Goal: Feedback & Contribution: Contribute content

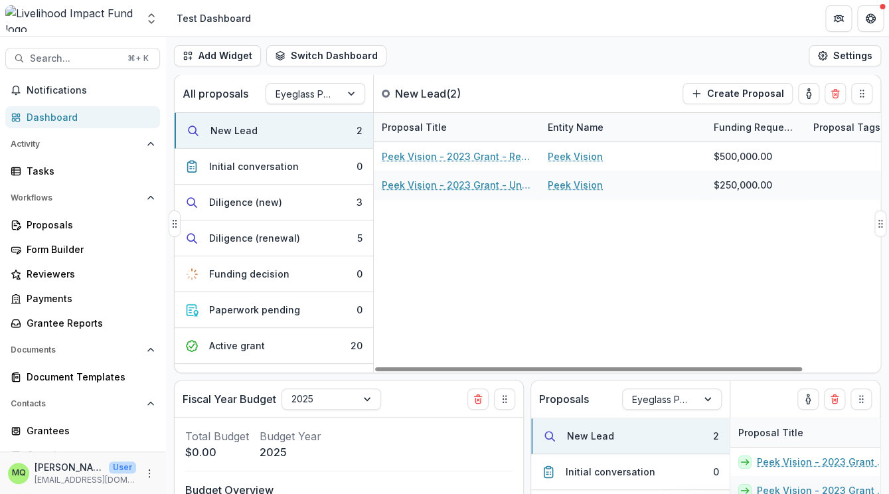
click at [310, 82] on div "All proposals Eyeglass Pipeline" at bounding box center [274, 93] width 199 height 37
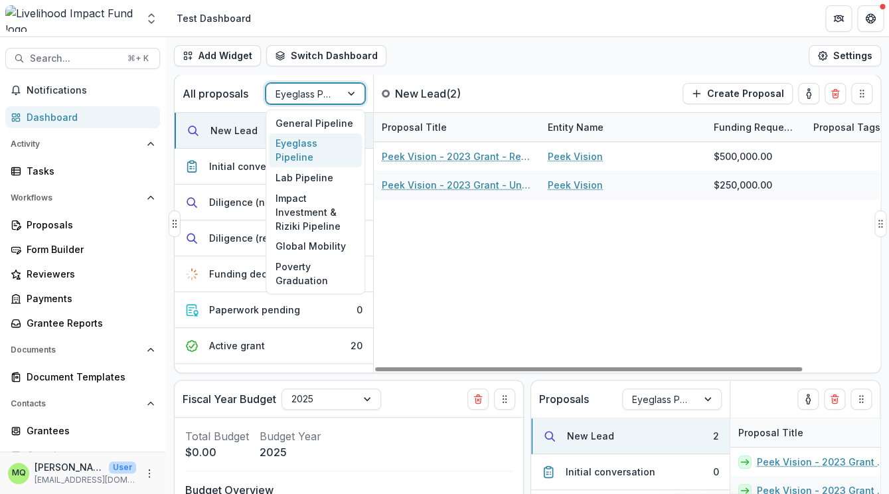
click at [311, 88] on div at bounding box center [304, 94] width 56 height 17
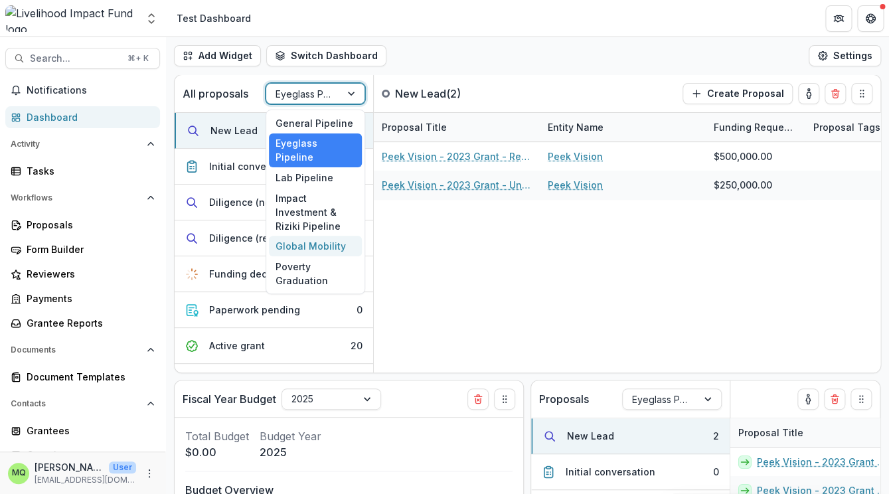
click at [323, 236] on div "Global Mobility" at bounding box center [315, 246] width 93 height 21
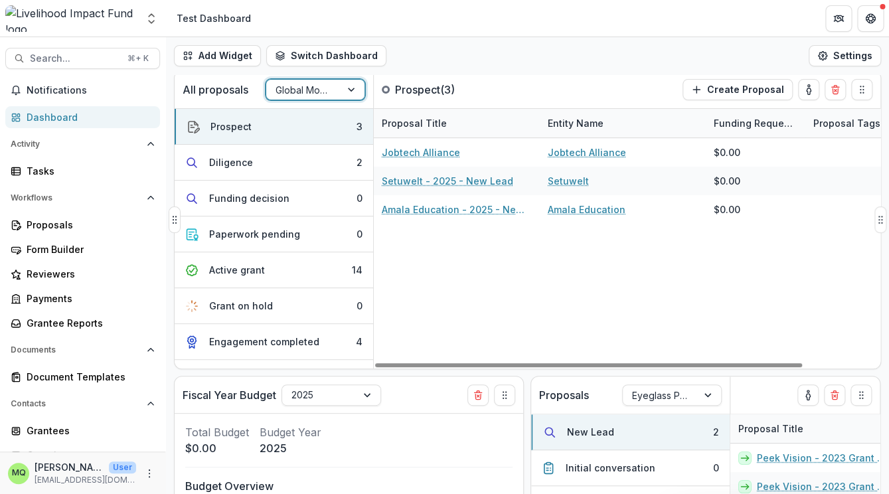
scroll to position [3, 0]
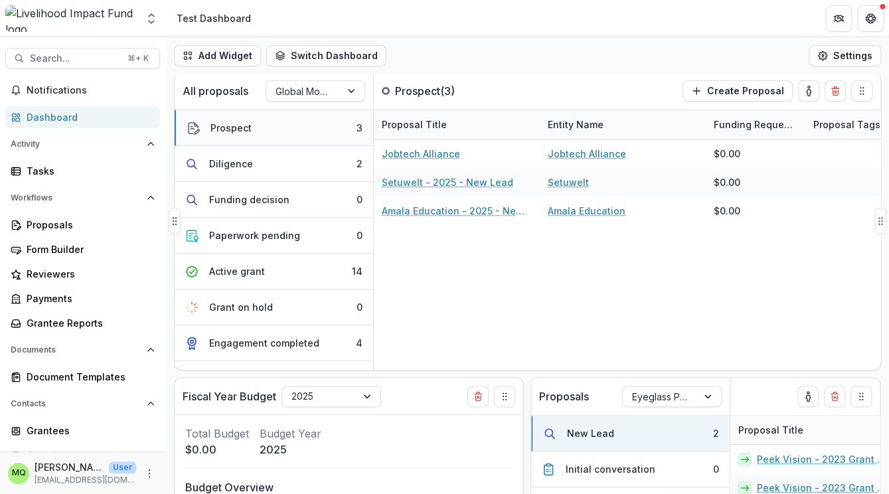
click at [274, 124] on button "Prospect 3" at bounding box center [274, 128] width 199 height 36
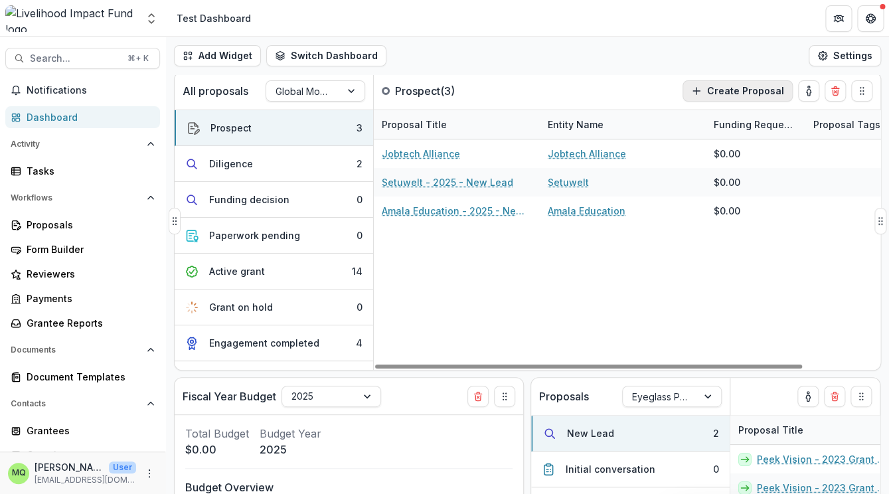
click at [760, 88] on button "Create Proposal" at bounding box center [737, 90] width 110 height 21
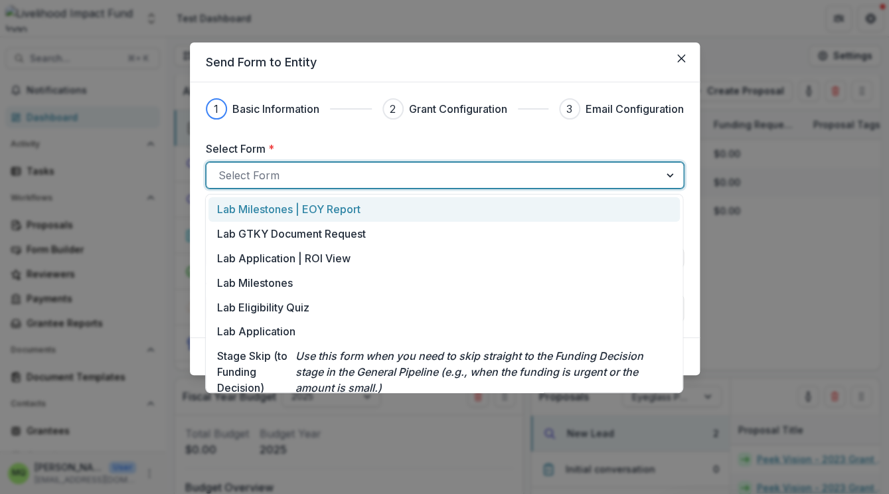
click at [624, 177] on div at bounding box center [432, 175] width 429 height 19
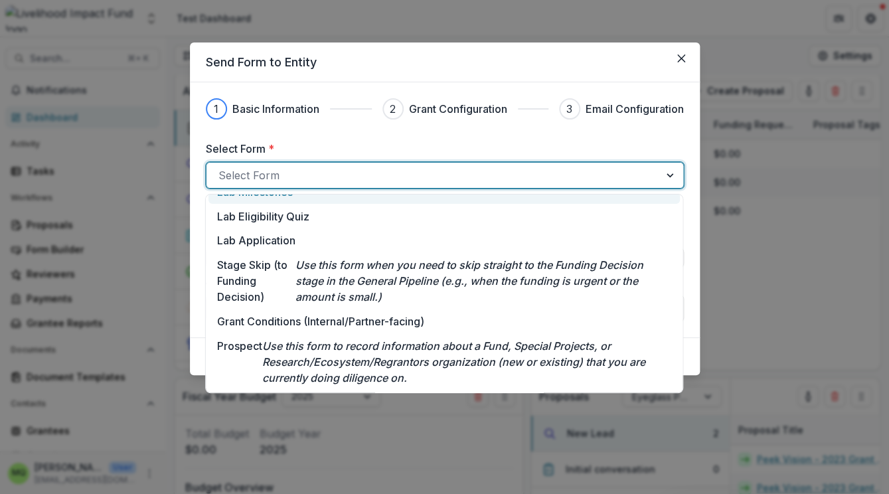
scroll to position [147, 0]
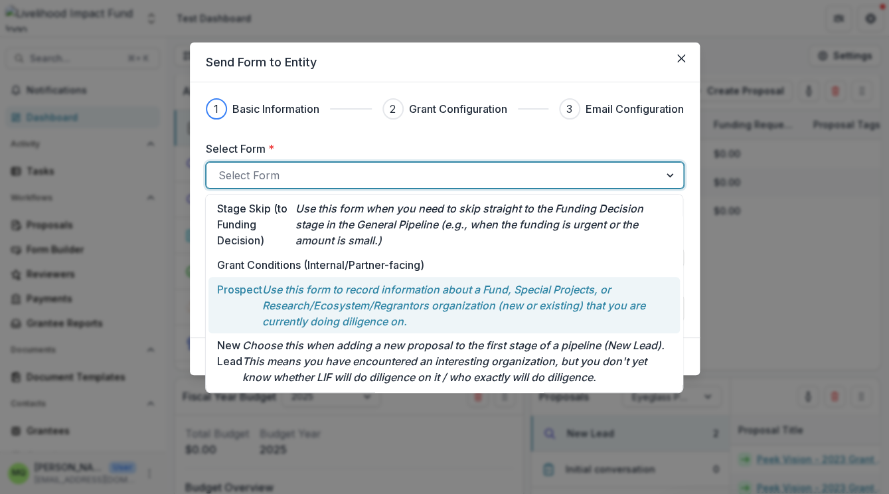
click at [604, 299] on p "Use this form to record information about a Fund, Special Projects, or Research…" at bounding box center [466, 305] width 409 height 48
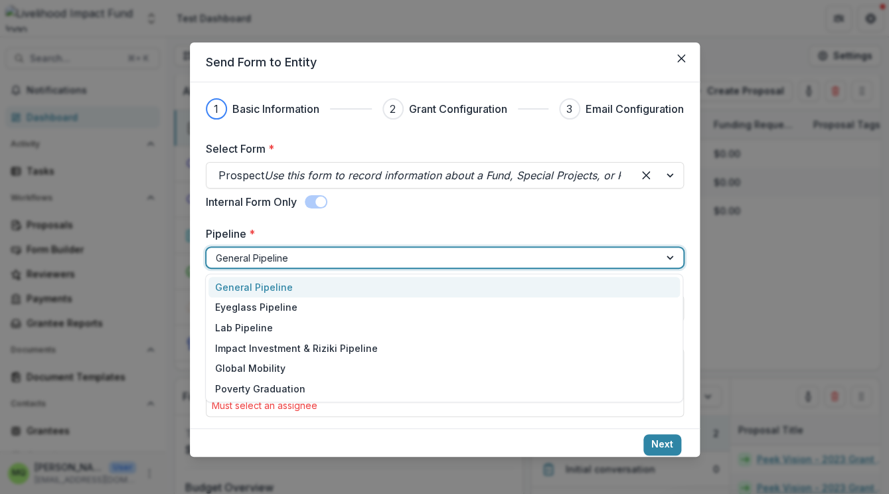
click at [489, 260] on div at bounding box center [433, 258] width 434 height 17
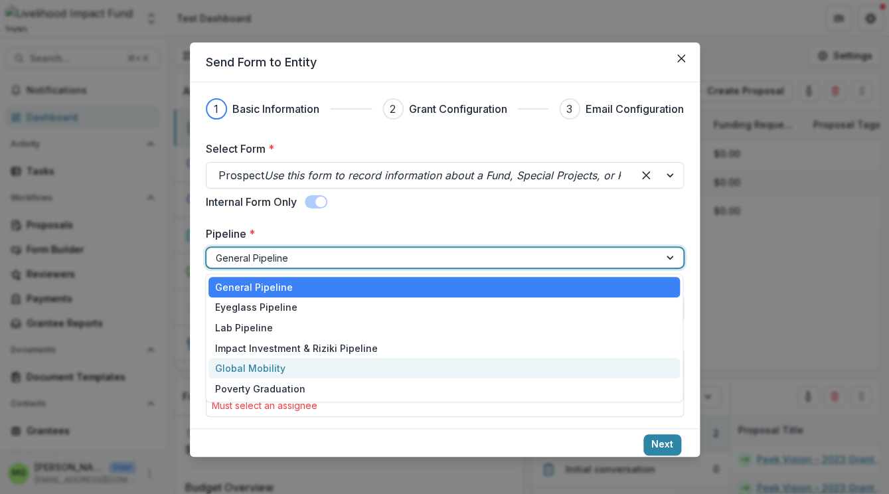
click at [501, 366] on div "Global Mobility" at bounding box center [443, 368] width 471 height 21
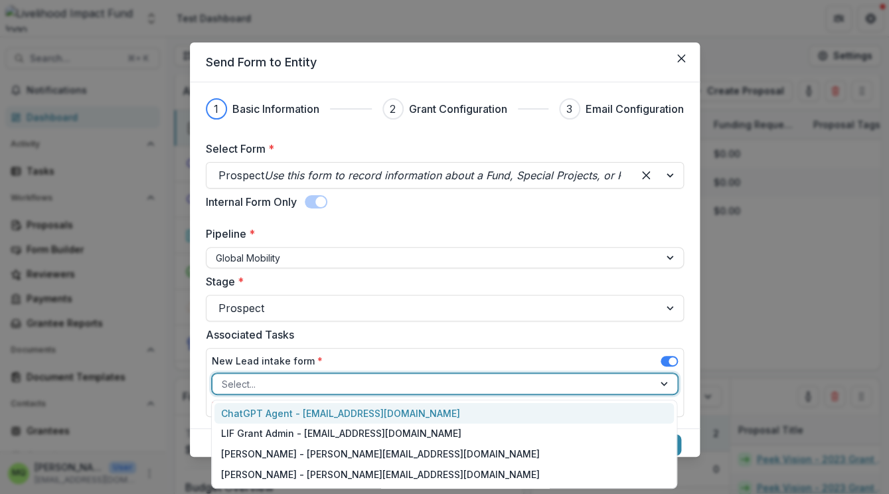
click at [507, 390] on div at bounding box center [433, 384] width 422 height 17
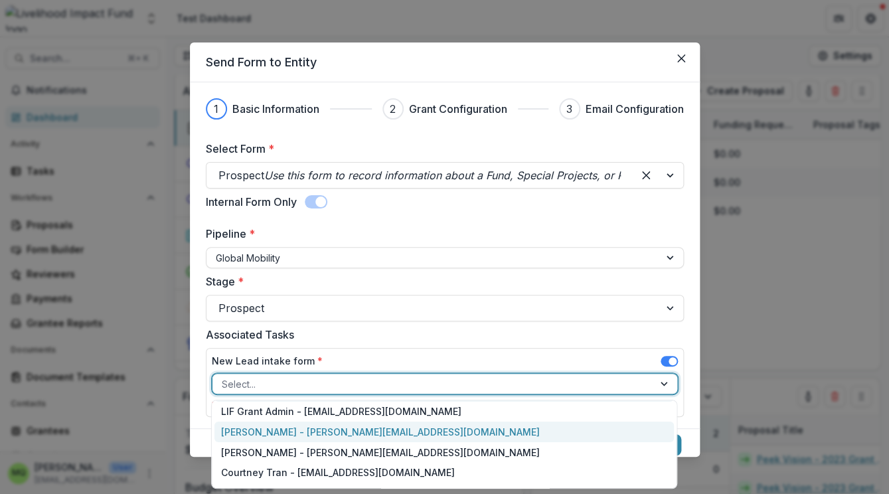
scroll to position [0, 0]
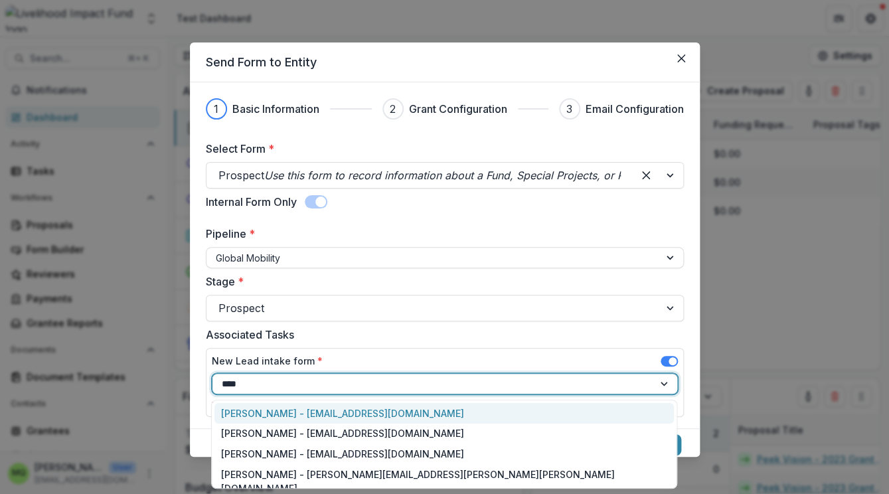
type input "*****"
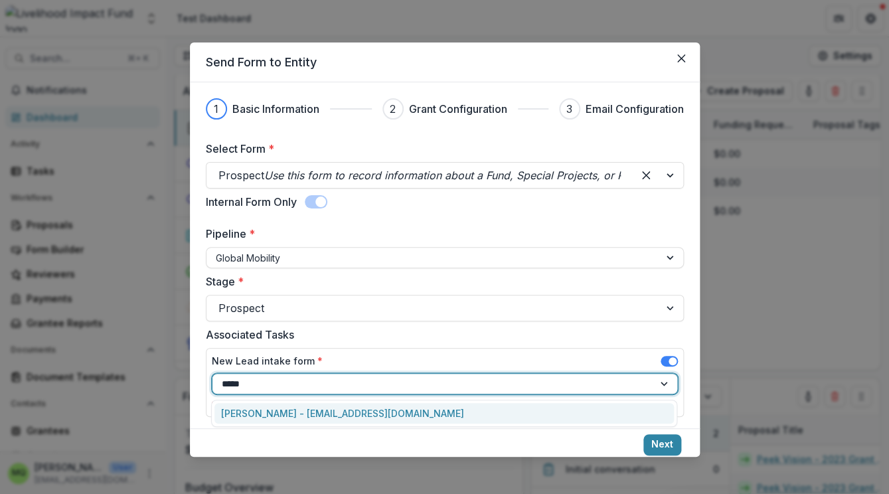
click at [448, 410] on div "Maica Quitain - maica@lifund.org" at bounding box center [443, 413] width 459 height 21
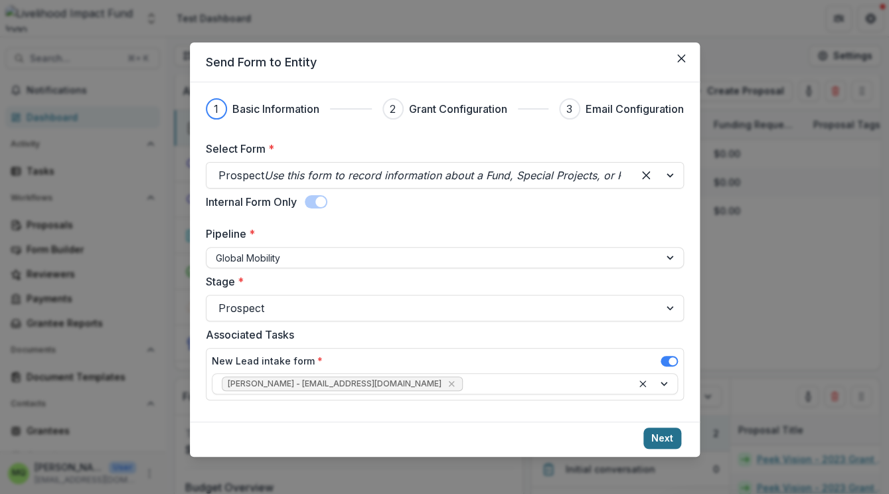
click at [668, 433] on button "Next" at bounding box center [662, 438] width 38 height 21
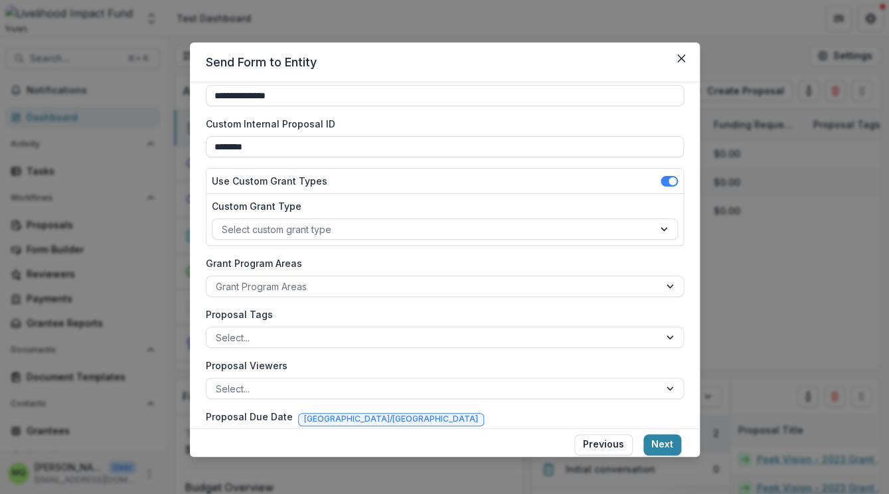
scroll to position [75, 0]
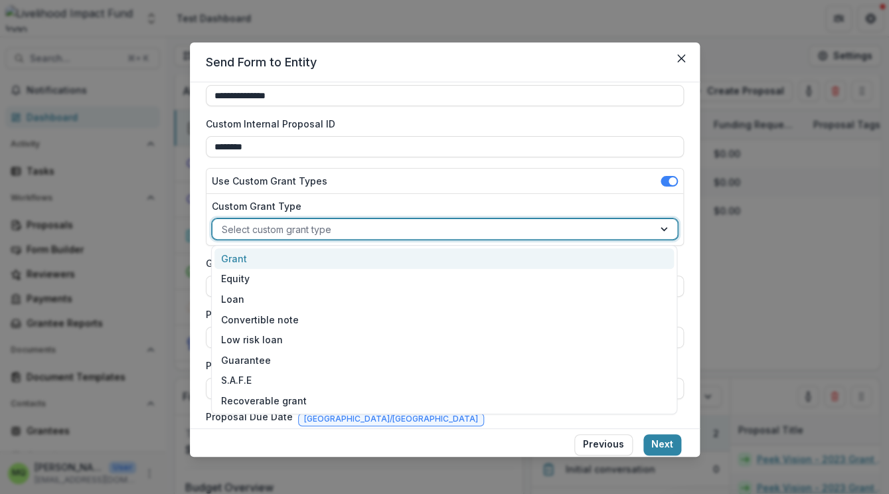
click at [623, 225] on div at bounding box center [433, 229] width 422 height 17
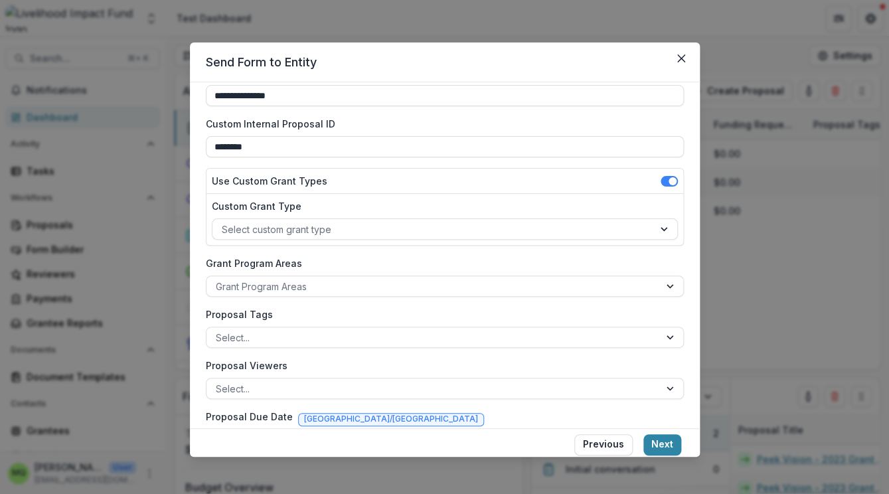
click at [600, 203] on label "Custom Grant Type" at bounding box center [441, 206] width 458 height 14
click at [224, 222] on input "Custom Grant Type" at bounding box center [223, 229] width 3 height 14
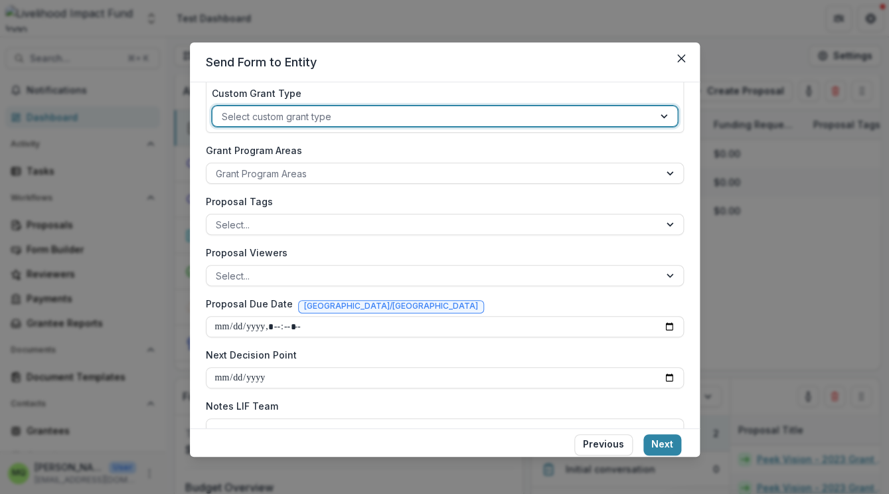
scroll to position [215, 0]
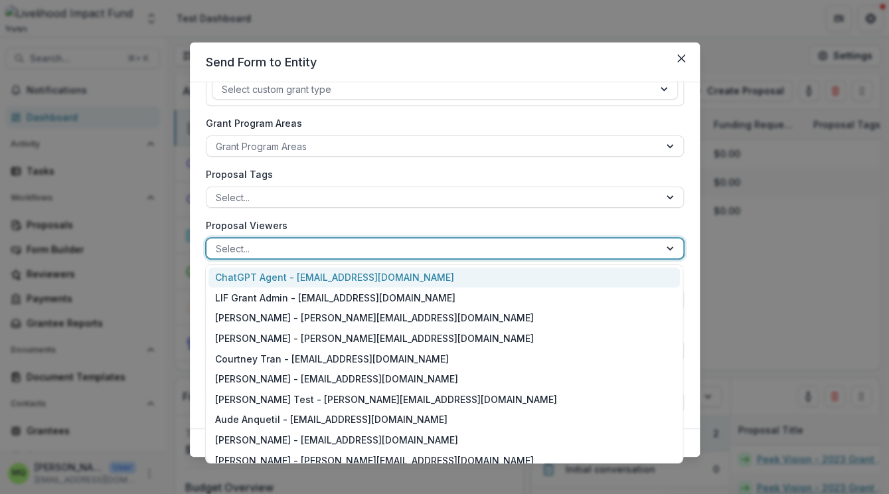
click at [586, 250] on div at bounding box center [433, 248] width 434 height 17
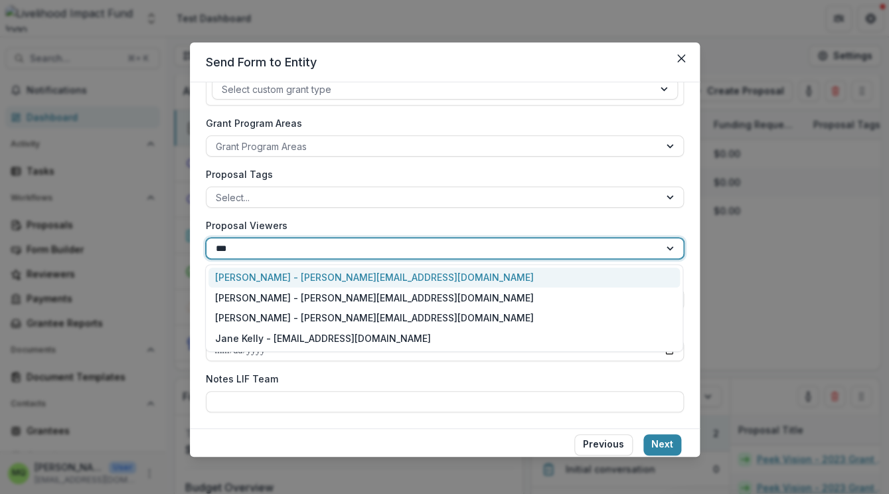
type input "****"
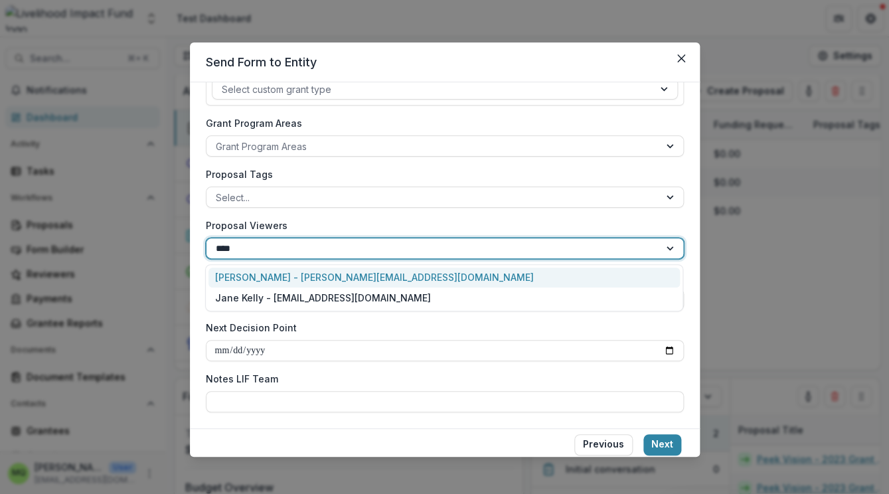
click at [534, 272] on div "Jane Leu - jane@lifund.org" at bounding box center [443, 278] width 471 height 21
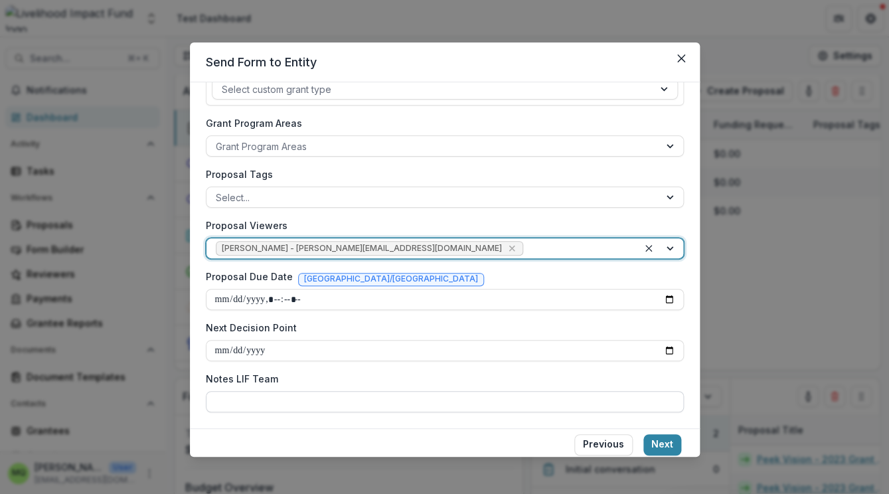
click at [465, 403] on input "Notes LIF Team" at bounding box center [445, 401] width 478 height 21
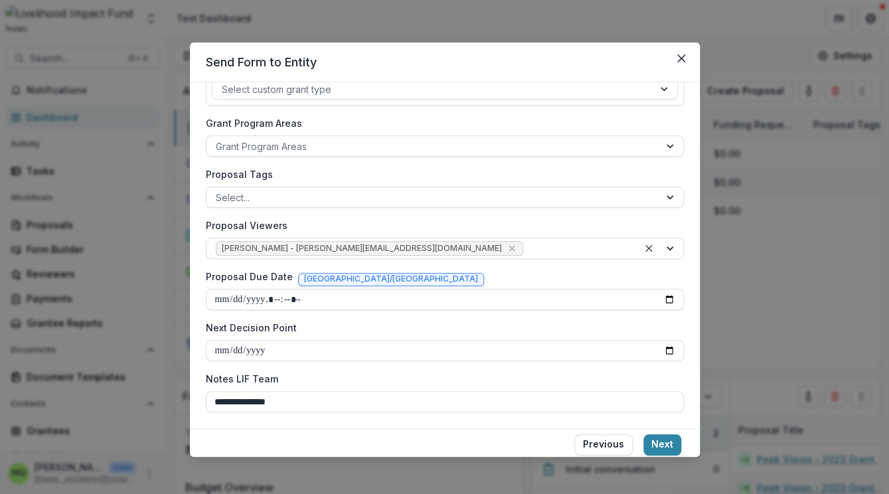
paste input "**********"
type input "**********"
click at [669, 442] on button "Next" at bounding box center [662, 444] width 38 height 21
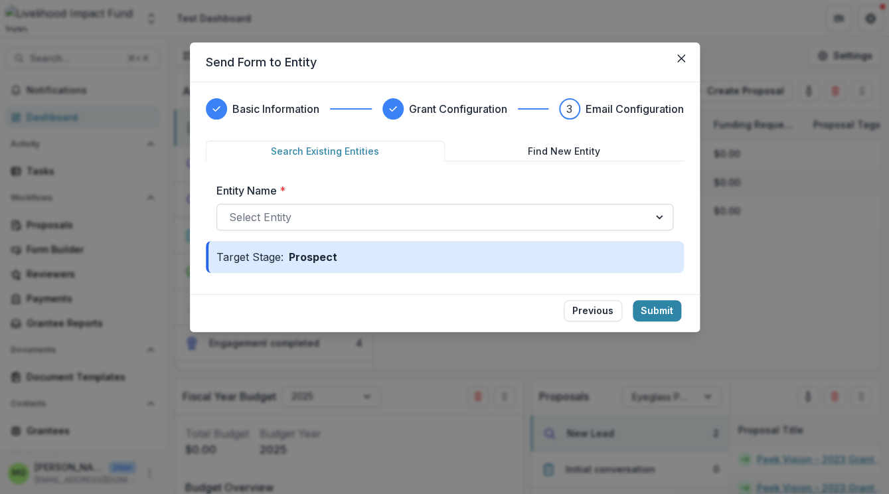
click at [584, 208] on div at bounding box center [433, 217] width 408 height 19
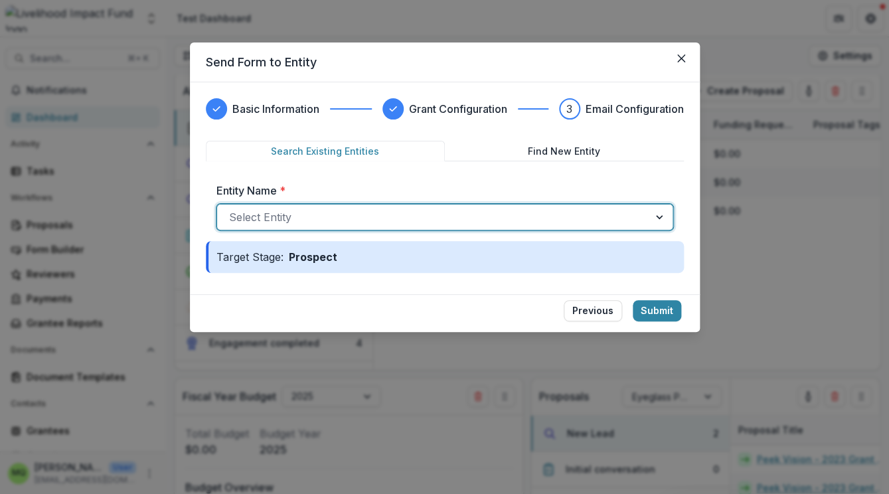
paste input "**********"
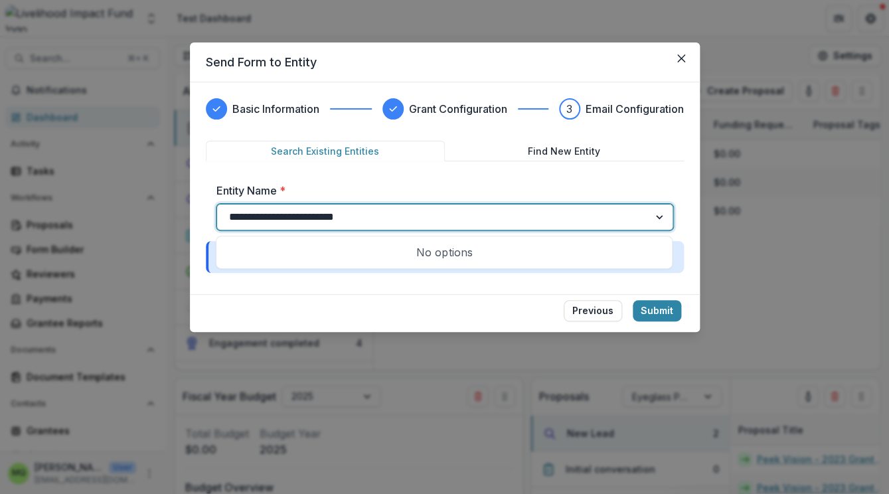
type input "**********"
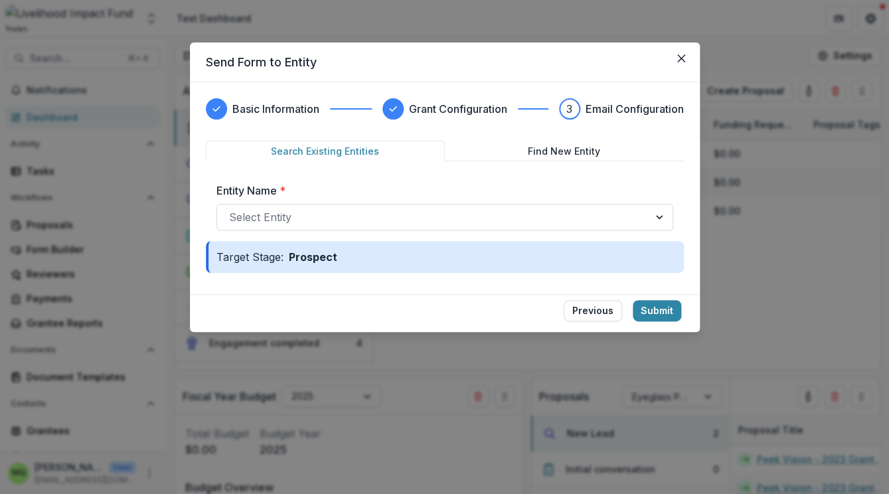
click at [542, 308] on footer "Previous Submit" at bounding box center [445, 313] width 510 height 38
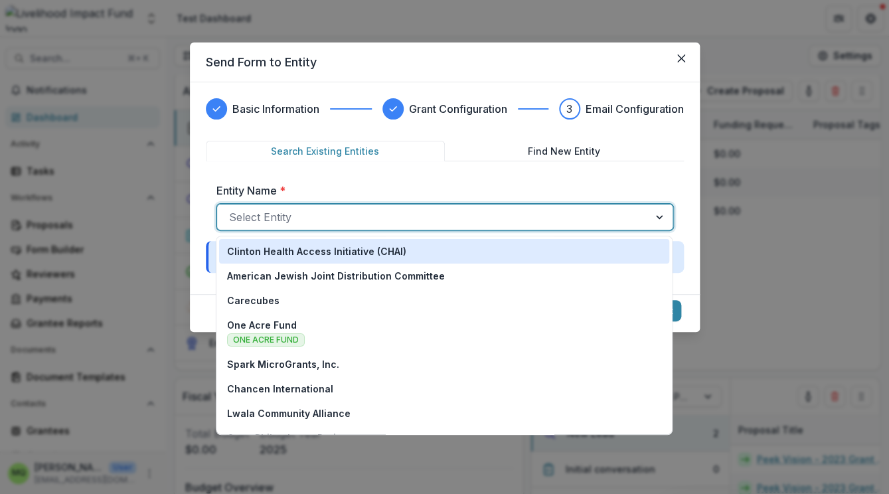
click at [536, 216] on div at bounding box center [433, 217] width 408 height 19
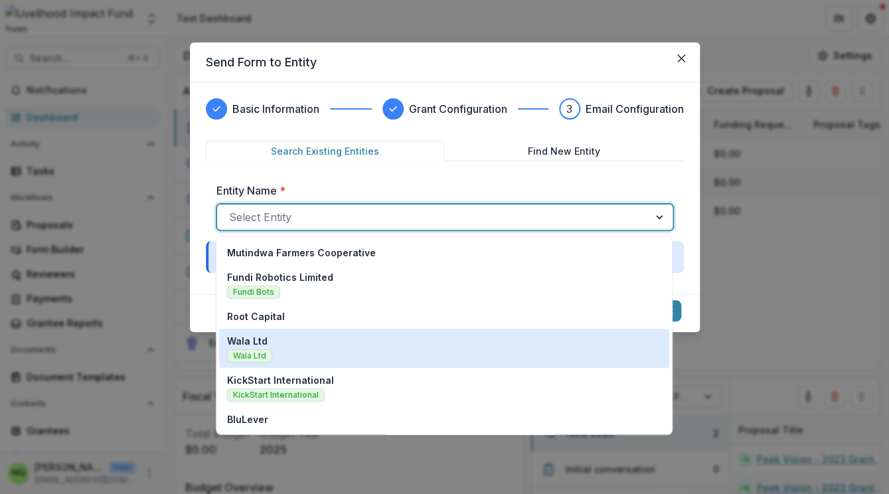
scroll to position [0, 0]
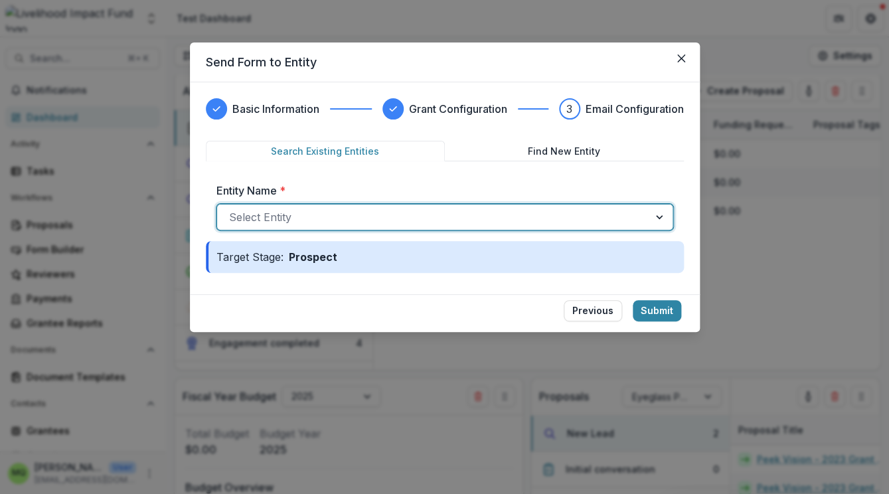
click at [571, 150] on button "Find New Entity" at bounding box center [564, 151] width 239 height 21
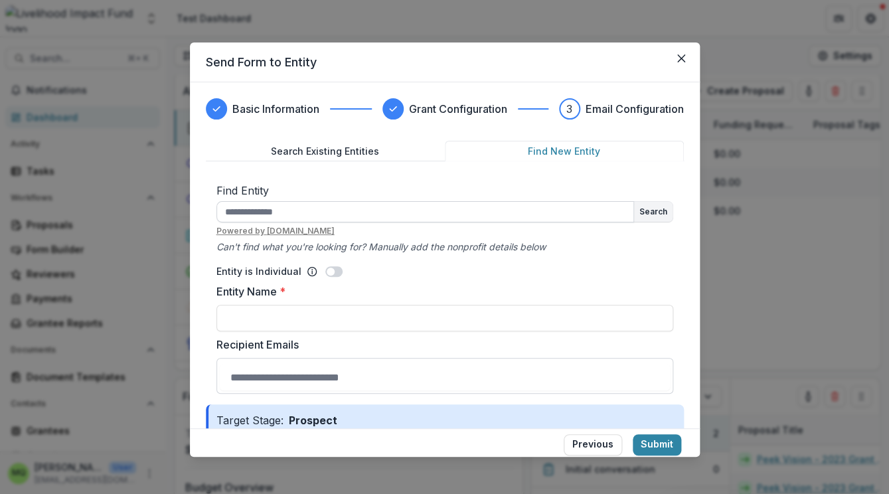
click at [505, 217] on input "text" at bounding box center [425, 211] width 418 height 21
paste input "**********"
type input "**********"
click at [658, 206] on button "Search" at bounding box center [653, 212] width 39 height 20
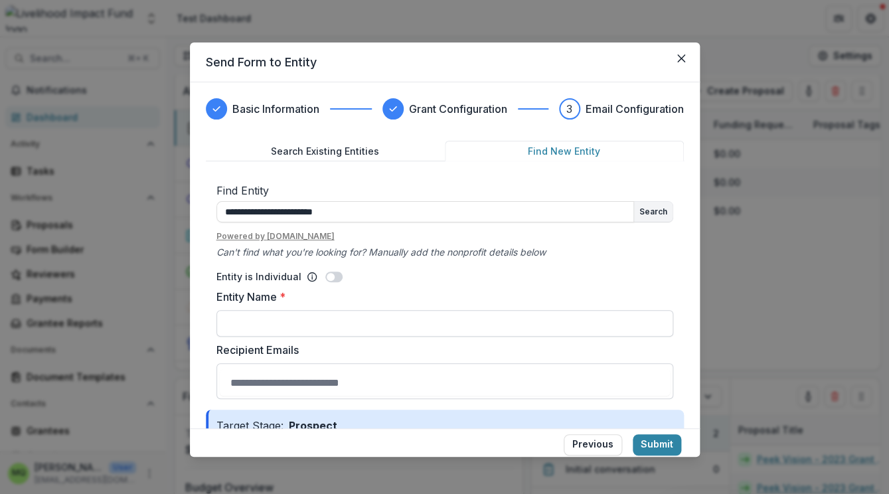
click at [427, 324] on input "Entity Name *" at bounding box center [444, 323] width 457 height 27
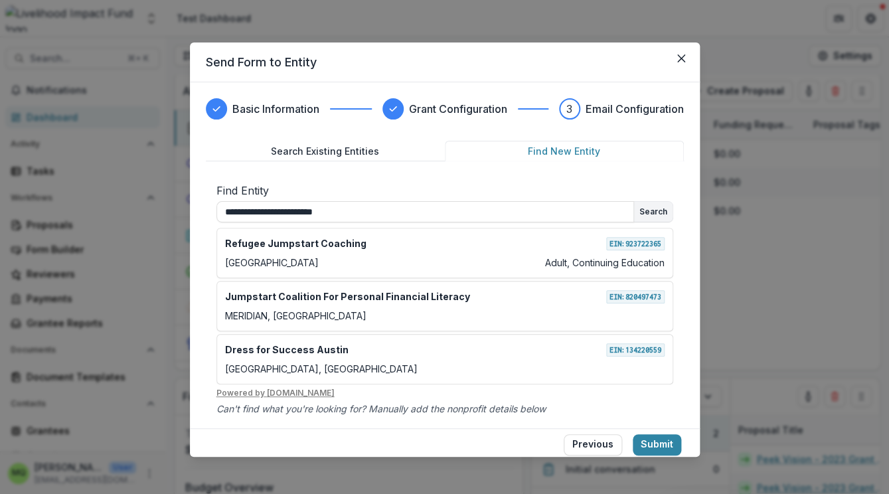
paste input "**********"
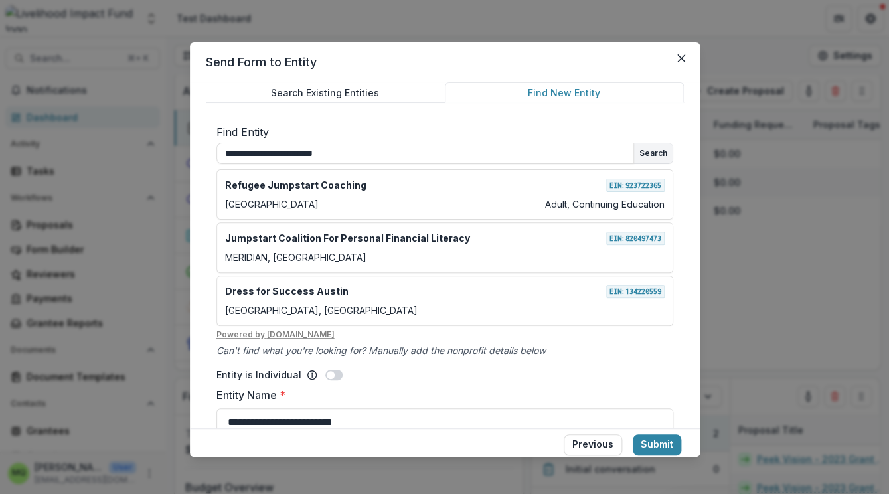
click at [419, 116] on div "**********" at bounding box center [445, 311] width 478 height 394
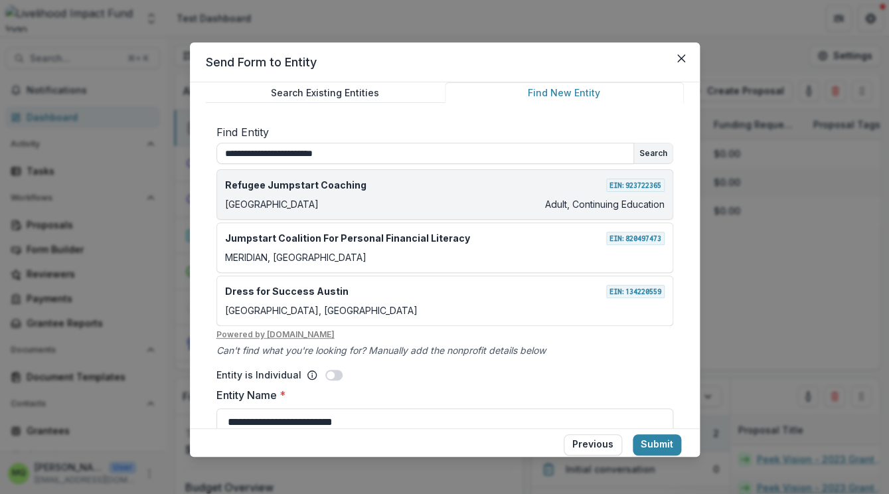
click at [402, 197] on div "Refugee Jumpstart Coaching EIN: 923722365 Venice Adult, Continuing Education" at bounding box center [444, 194] width 457 height 50
type input "**********"
click at [625, 199] on p "Adult, Continuing Education" at bounding box center [605, 204] width 120 height 14
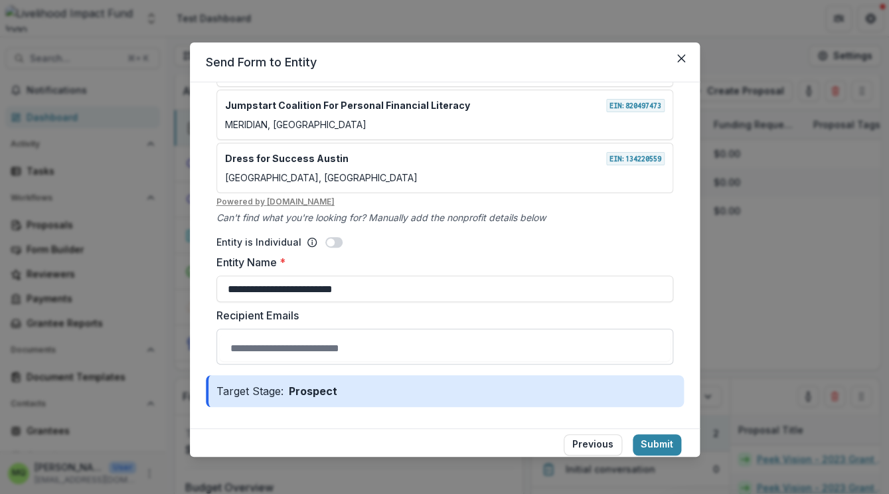
scroll to position [1, 0]
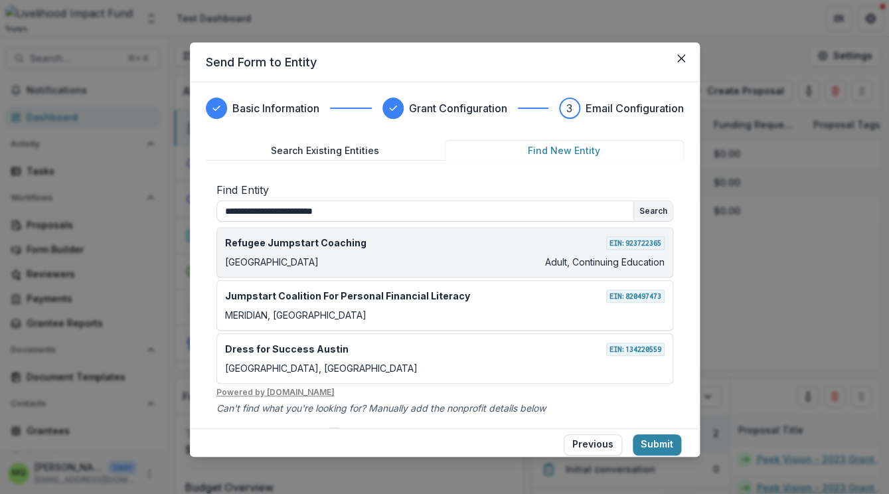
click at [645, 268] on p "Adult, Continuing Education" at bounding box center [605, 262] width 120 height 14
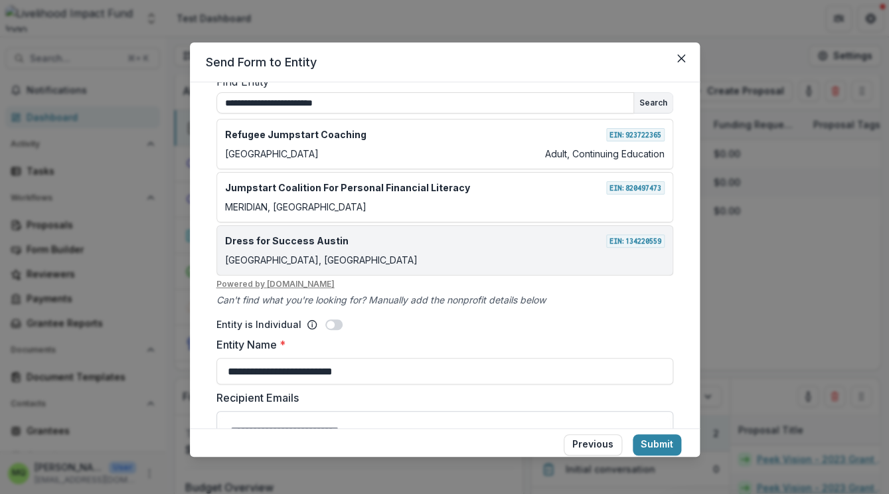
scroll to position [191, 0]
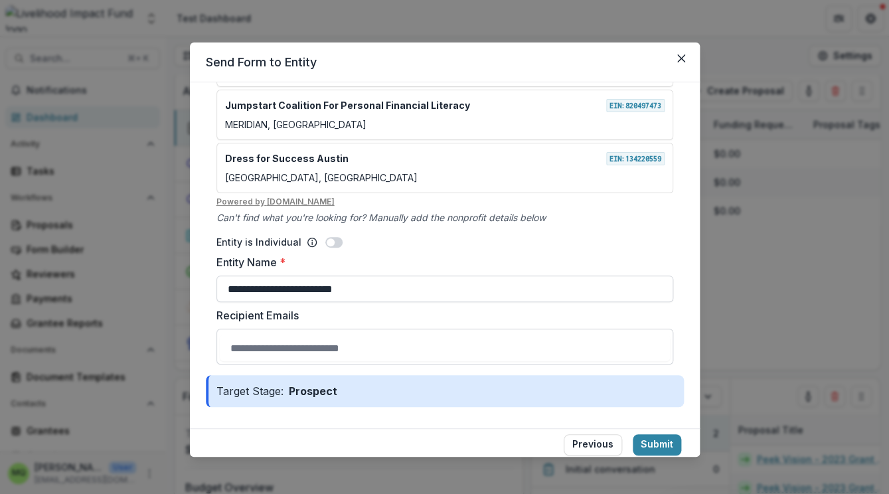
click at [641, 289] on input "**********" at bounding box center [444, 289] width 457 height 27
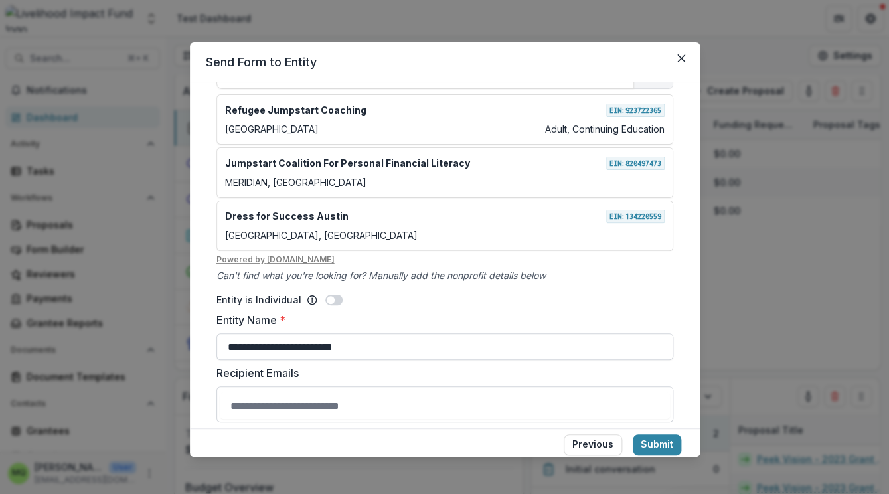
scroll to position [0, 0]
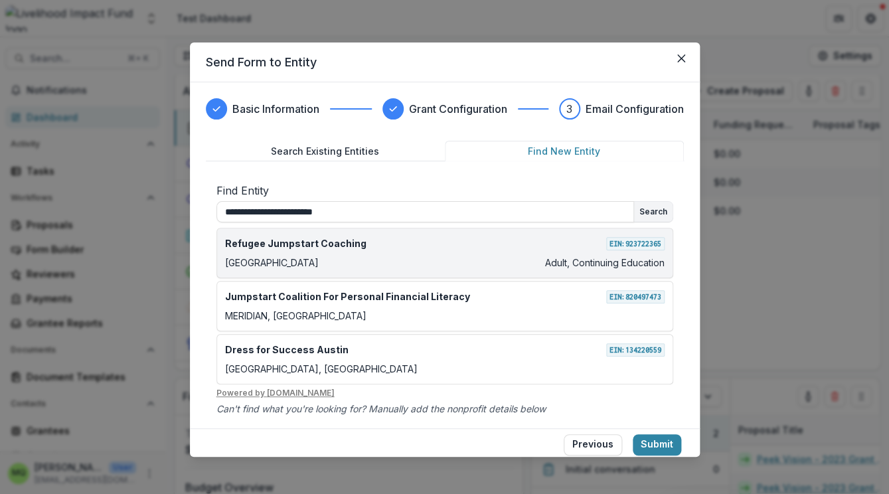
click at [574, 264] on p "Adult, Continuing Education" at bounding box center [605, 263] width 120 height 14
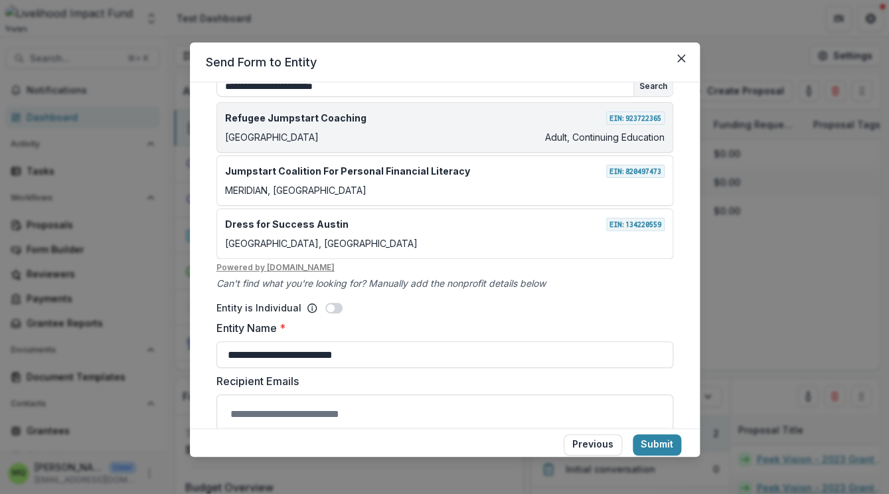
scroll to position [191, 0]
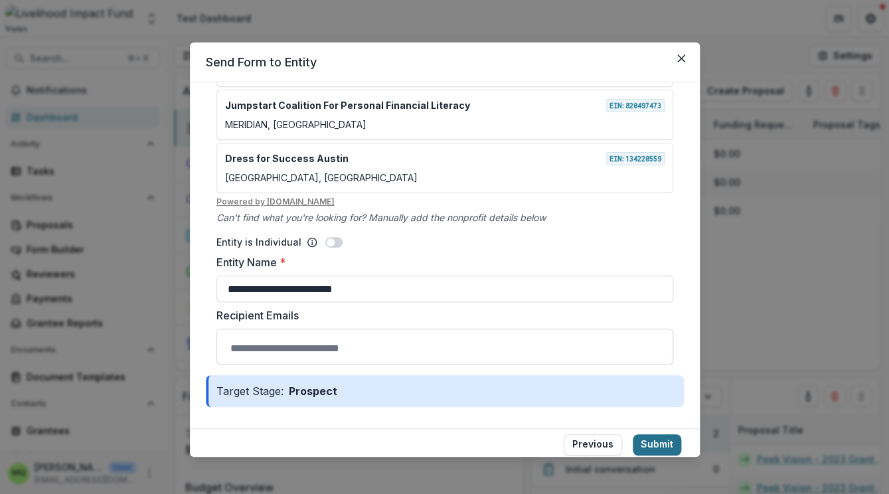
click at [653, 442] on button "Submit" at bounding box center [657, 444] width 48 height 21
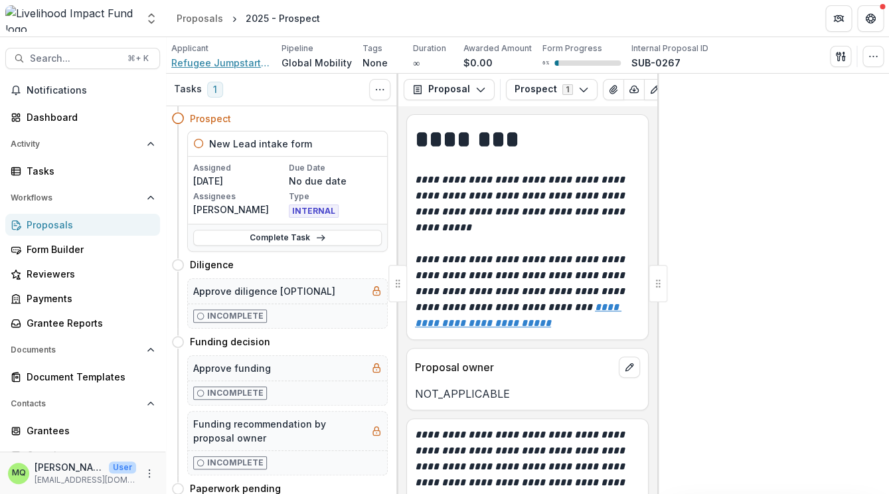
click at [249, 62] on span "Refugee Jumpstart Coaching" at bounding box center [221, 63] width 100 height 14
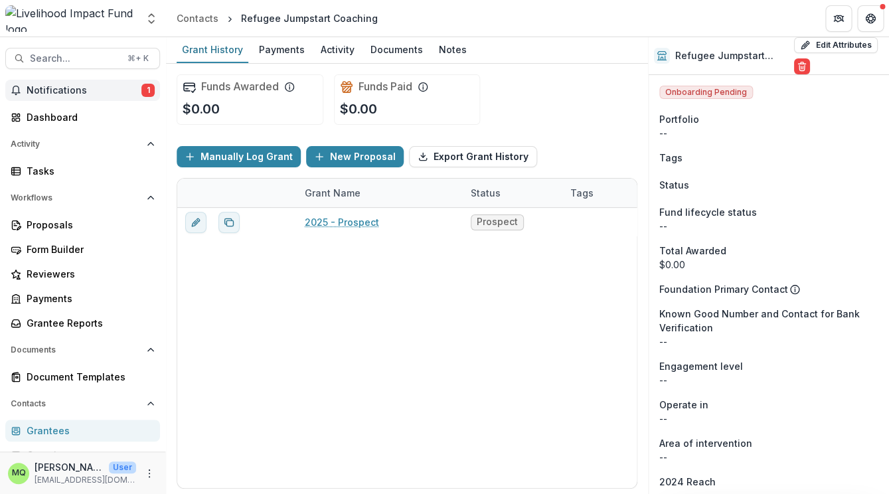
click at [86, 95] on span "Notifications" at bounding box center [84, 90] width 115 height 11
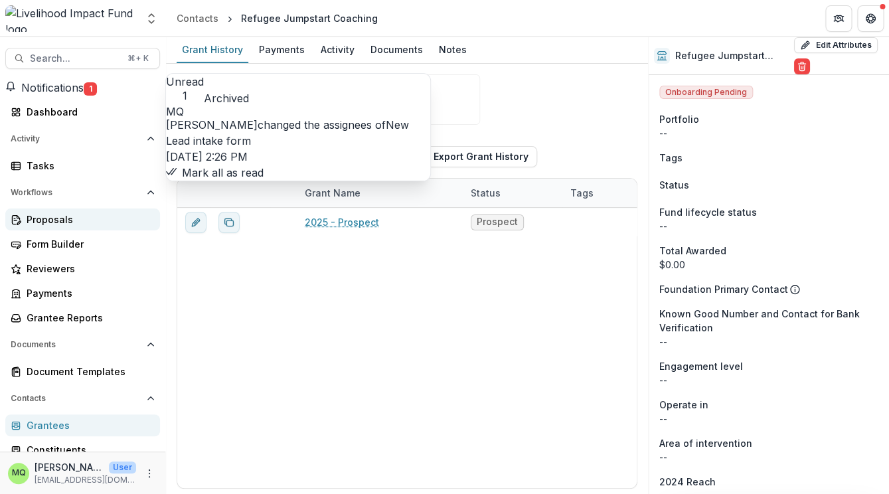
click at [88, 226] on div "Proposals" at bounding box center [88, 219] width 123 height 14
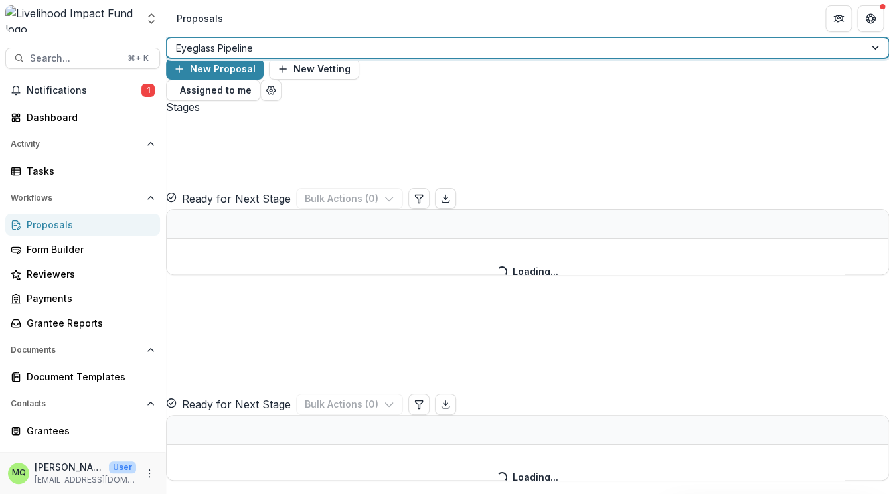
click at [235, 56] on div at bounding box center [515, 48] width 679 height 17
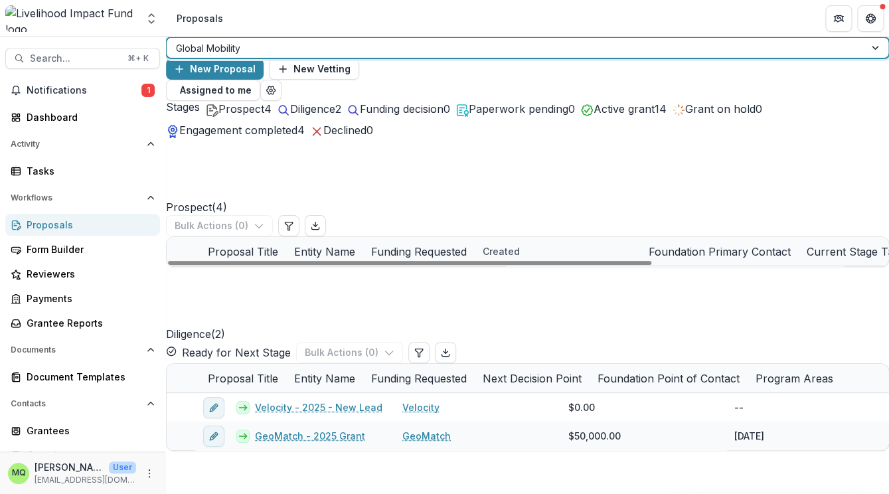
click at [296, 274] on link "Jobtech Alliance" at bounding box center [275, 281] width 78 height 14
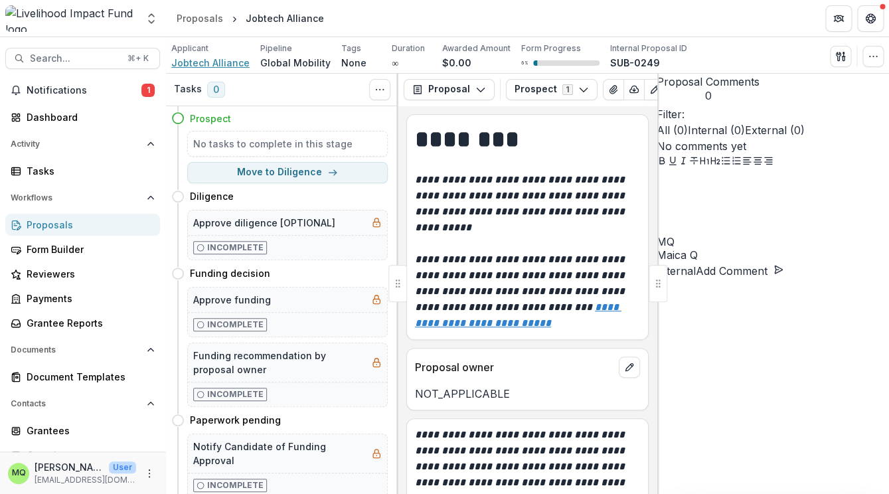
click at [226, 60] on span "Jobtech Alliance" at bounding box center [210, 63] width 78 height 14
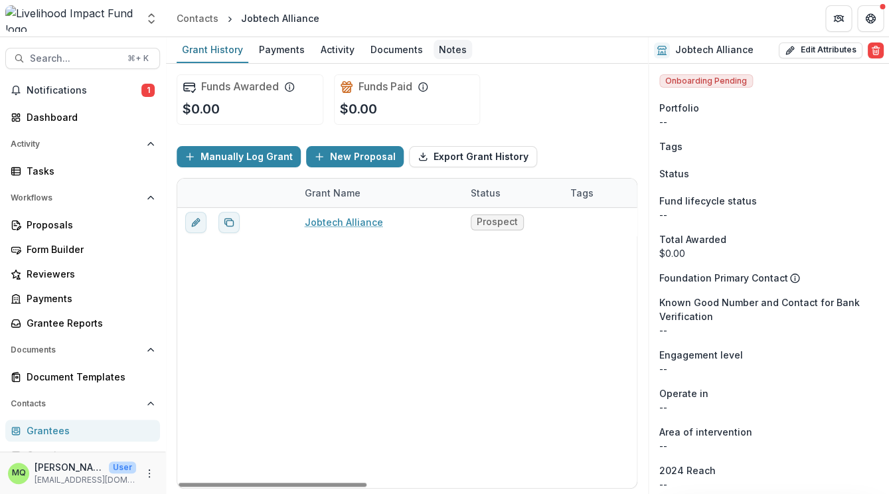
click at [451, 47] on div "Notes" at bounding box center [453, 49] width 39 height 19
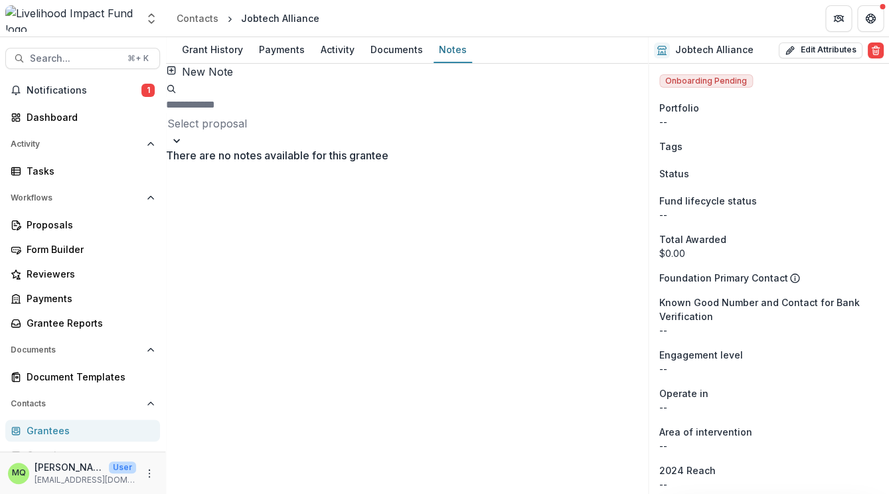
click at [204, 80] on button "New Note" at bounding box center [199, 72] width 67 height 16
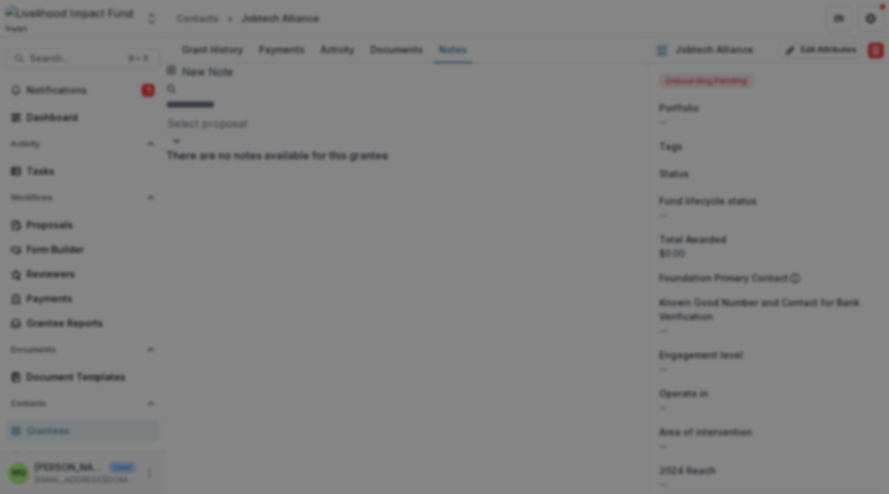
drag, startPoint x: 358, startPoint y: 177, endPoint x: 399, endPoint y: 178, distance: 41.2
drag, startPoint x: 359, startPoint y: 179, endPoint x: 530, endPoint y: 180, distance: 171.3
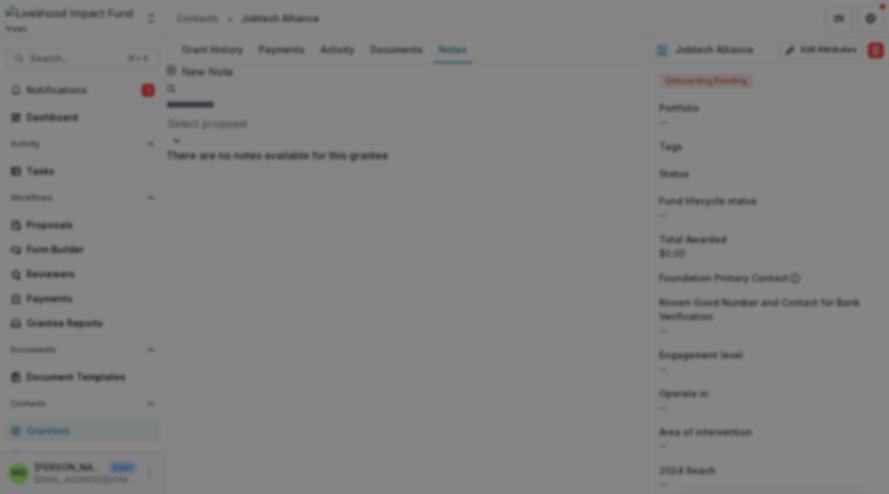
drag, startPoint x: 377, startPoint y: 167, endPoint x: 304, endPoint y: 164, distance: 73.1
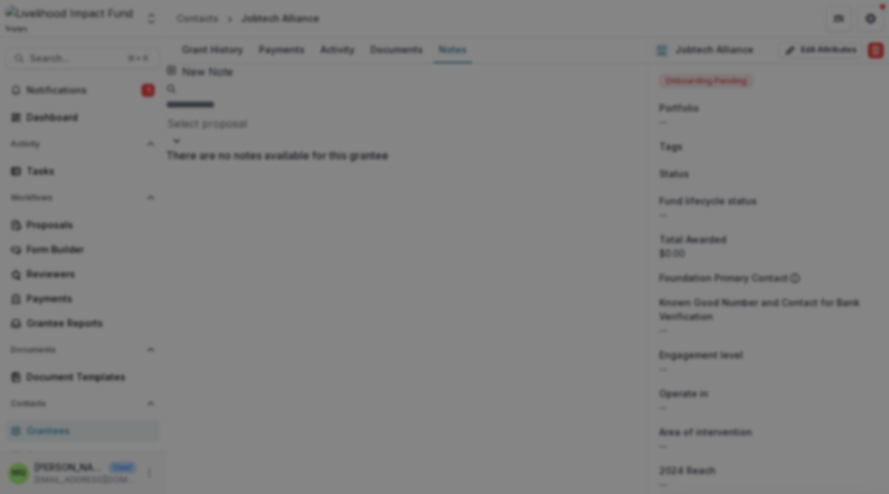
scroll to position [625, 0]
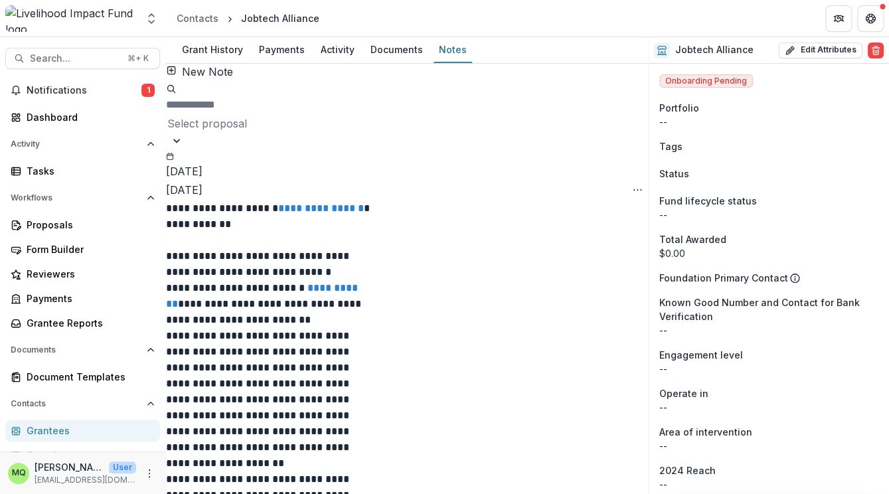
scroll to position [0, 0]
